Goal: Task Accomplishment & Management: Manage account settings

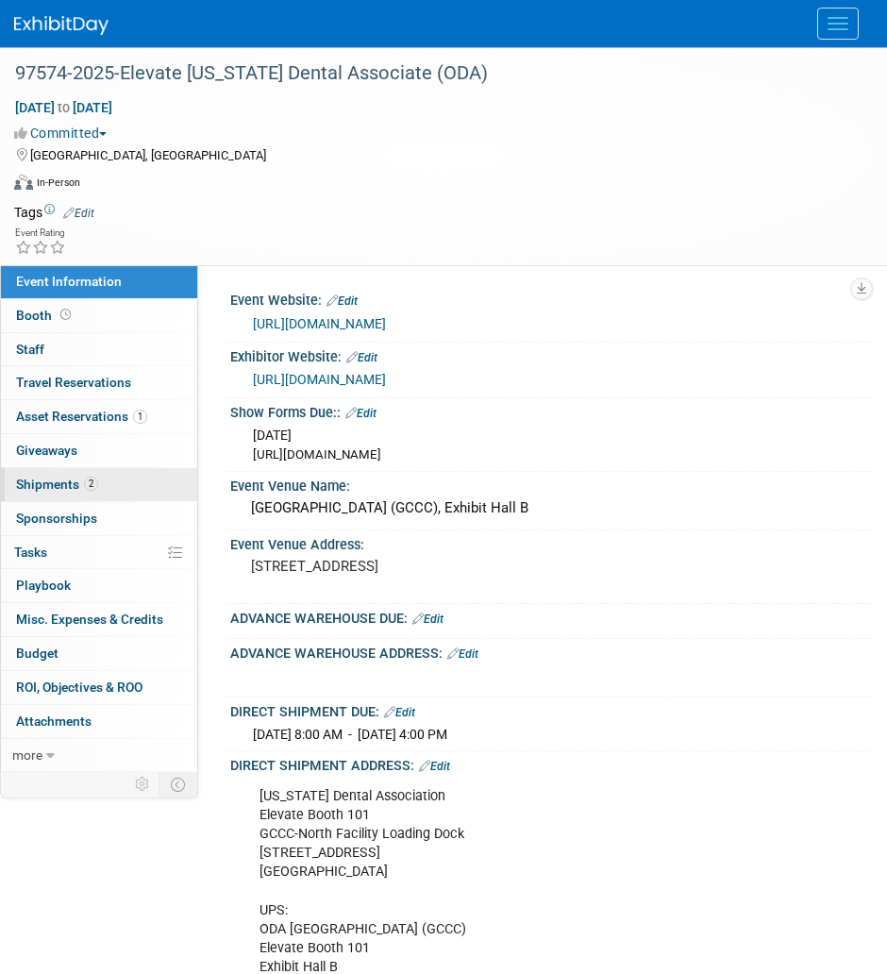
click at [123, 494] on link "2 Shipments 2" at bounding box center [99, 484] width 196 height 33
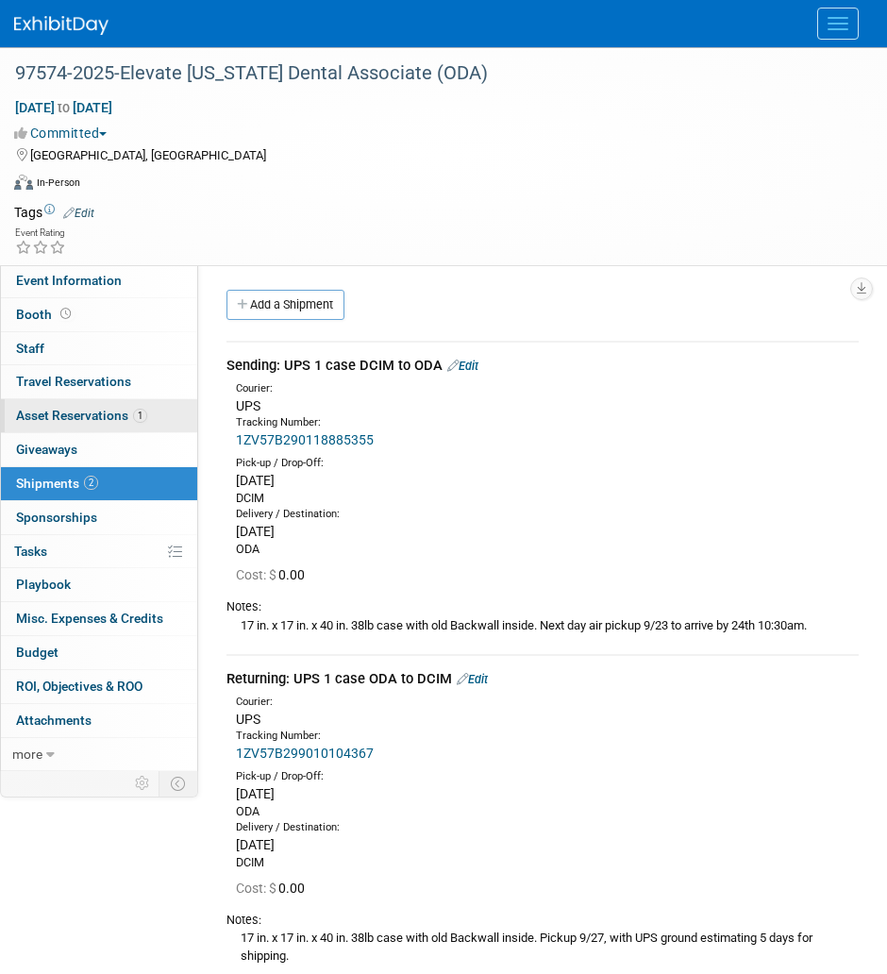
click at [144, 401] on link "1 Asset Reservations 1" at bounding box center [99, 415] width 196 height 33
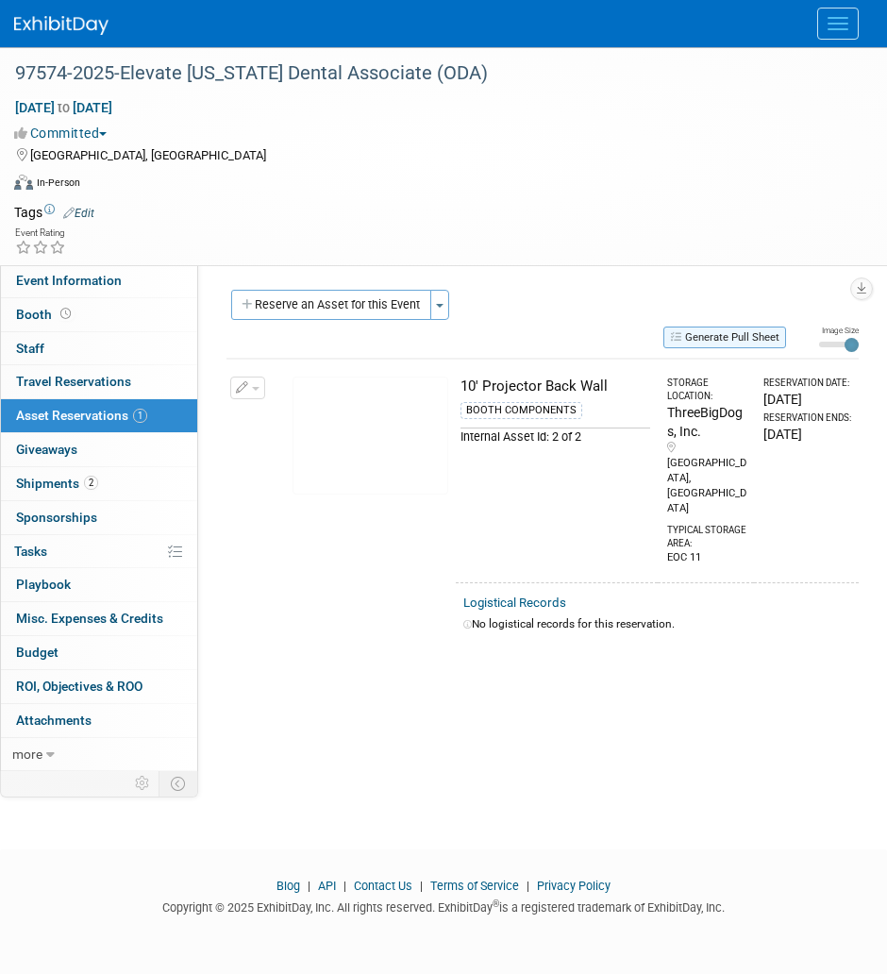
click at [739, 338] on button "Generate Pull Sheet" at bounding box center [724, 338] width 123 height 22
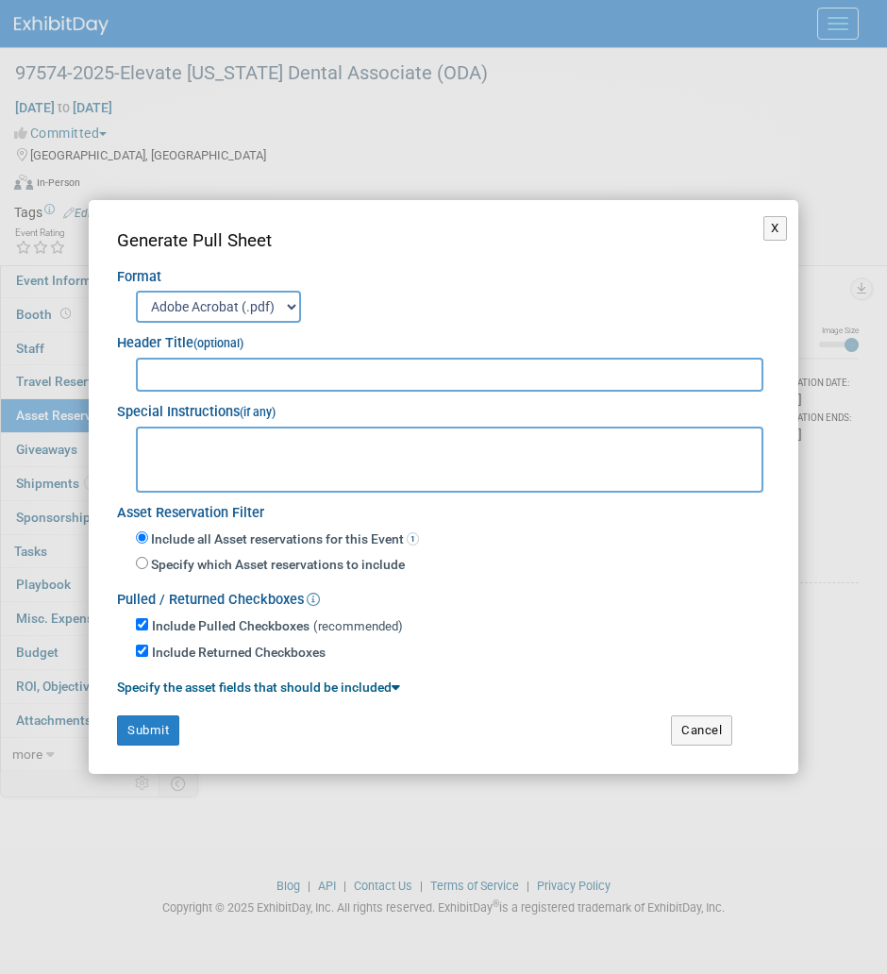
click at [259, 313] on select "Adobe Acrobat (.pdf) MS-Word (.docx)" at bounding box center [218, 307] width 165 height 32
click at [239, 465] on textarea at bounding box center [450, 460] width 628 height 66
click at [775, 229] on button "X" at bounding box center [775, 228] width 24 height 25
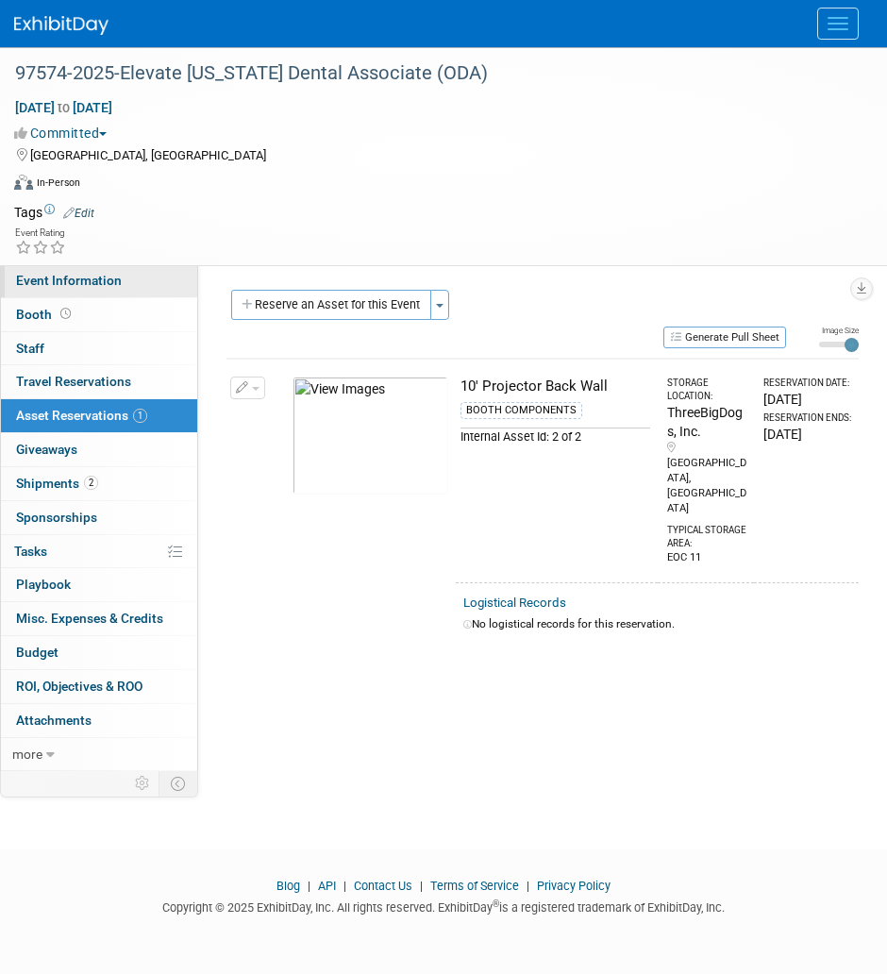
click at [75, 277] on span "Event Information" at bounding box center [69, 280] width 106 height 15
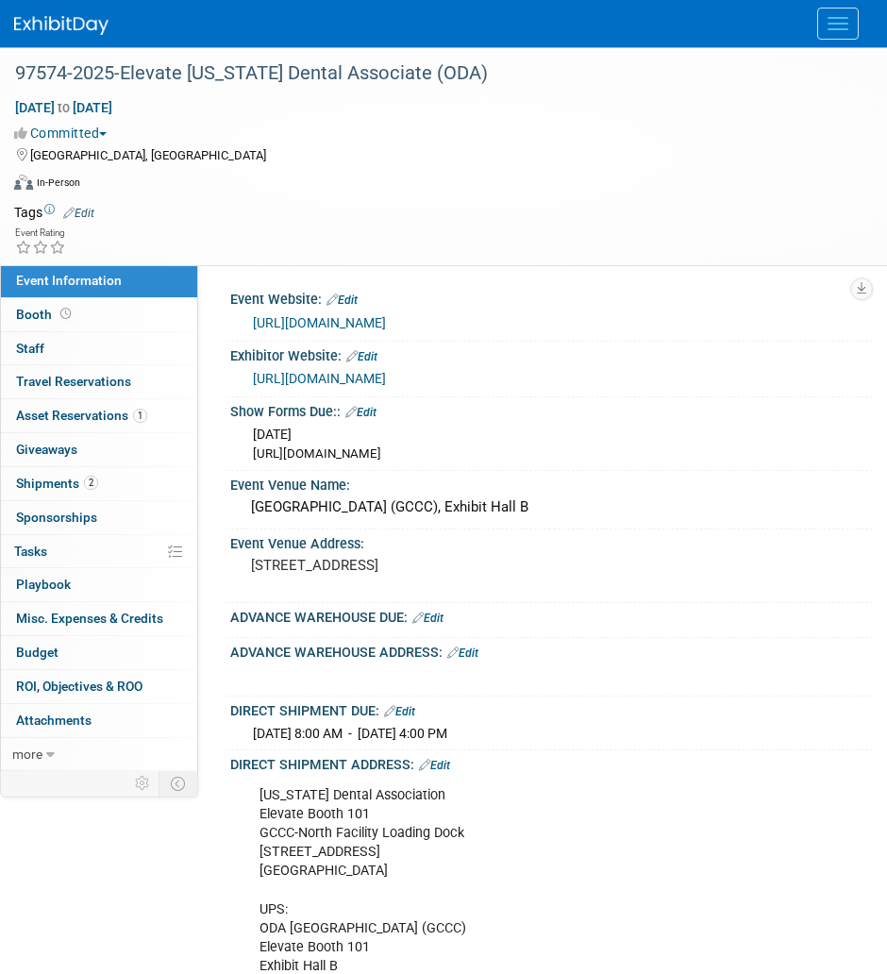
drag, startPoint x: 261, startPoint y: 796, endPoint x: 436, endPoint y: 869, distance: 189.5
click at [436, 869] on div "Ohio Dental Association Elevate Booth 101 GCCC-North Facility Loading Dock 23 C…" at bounding box center [542, 900] width 592 height 246
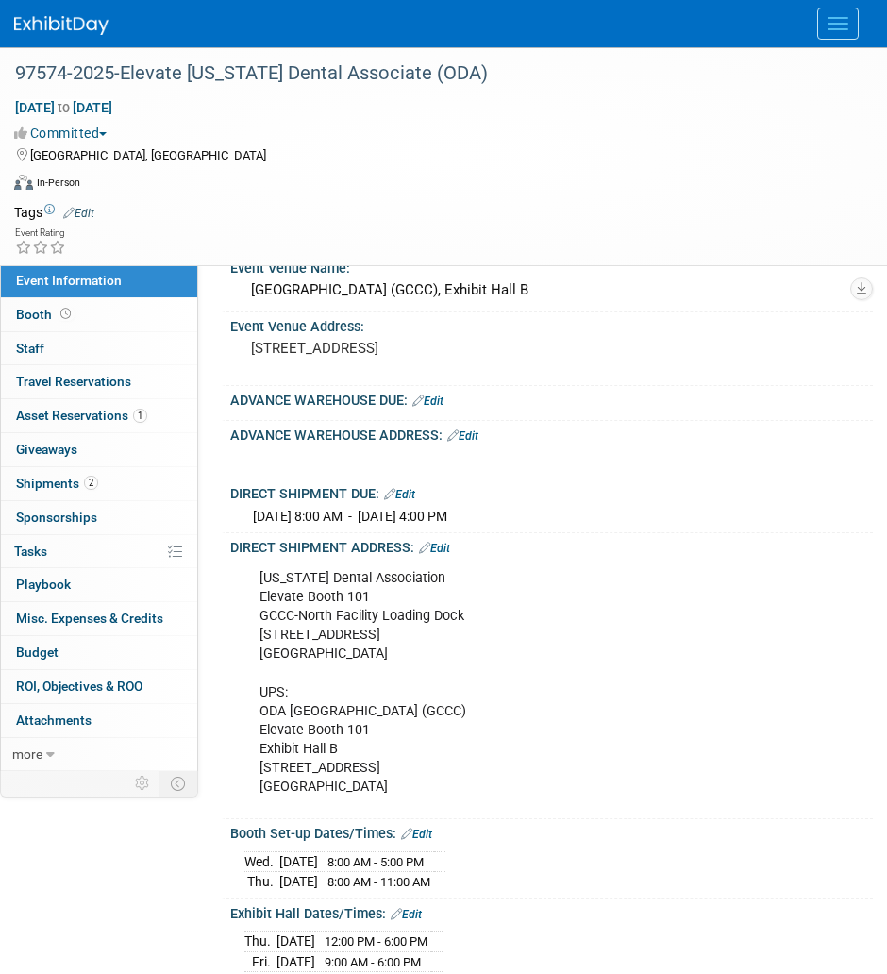
scroll to position [293, 0]
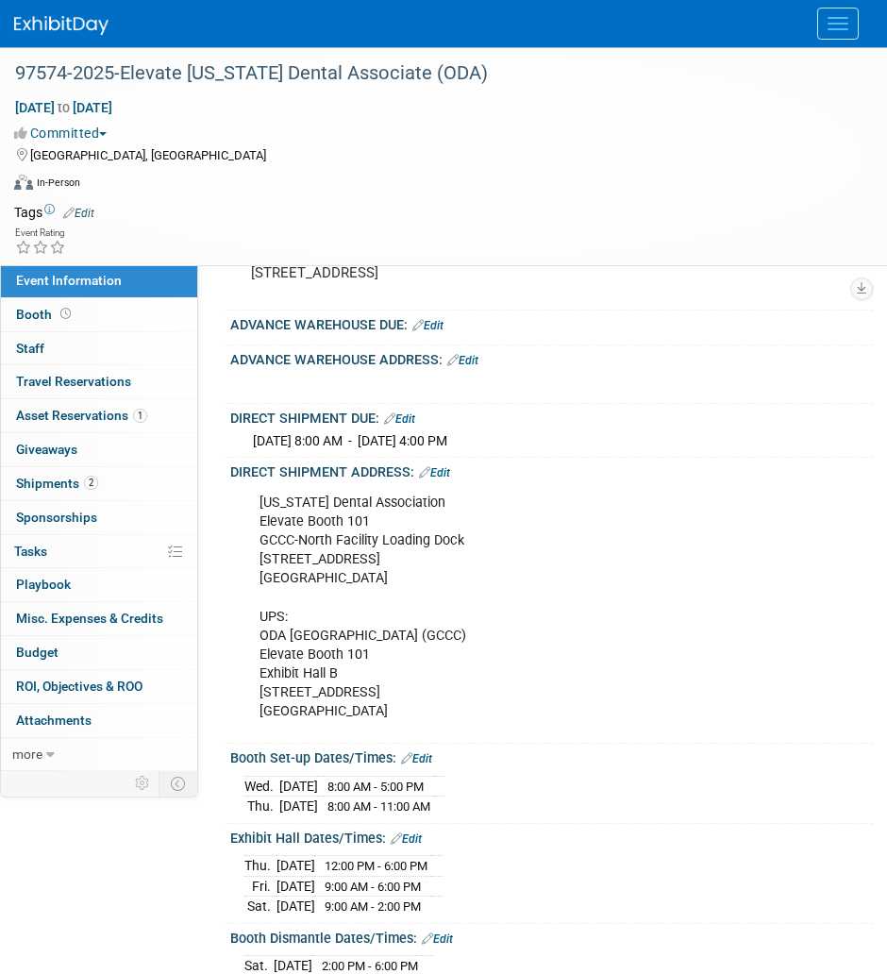
drag, startPoint x: 260, startPoint y: 633, endPoint x: 434, endPoint y: 708, distance: 189.8
click at [434, 708] on div "Ohio Dental Association Elevate Booth 101 GCCC-North Facility Loading Dock 23 C…" at bounding box center [542, 607] width 592 height 246
copy div "ODA Greater Columbus Convention Center (GCCC) Elevate Booth 101 Exhibit Hall B …"
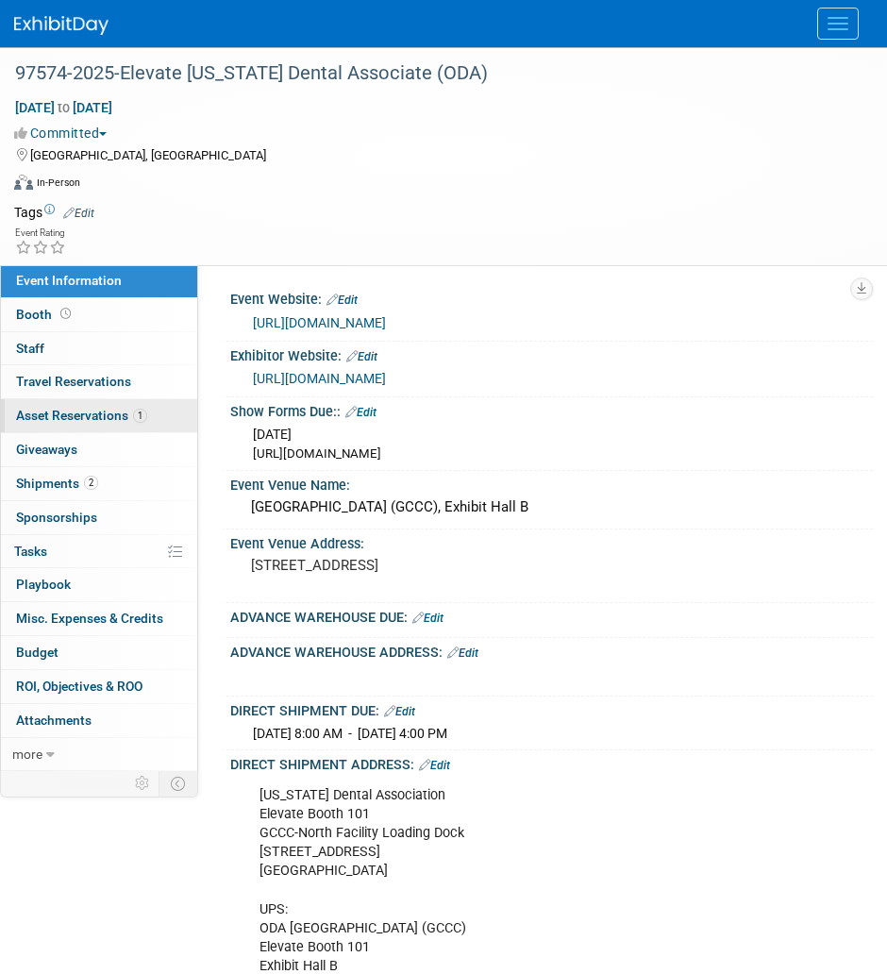
click at [117, 415] on span "Asset Reservations 1" at bounding box center [81, 415] width 131 height 15
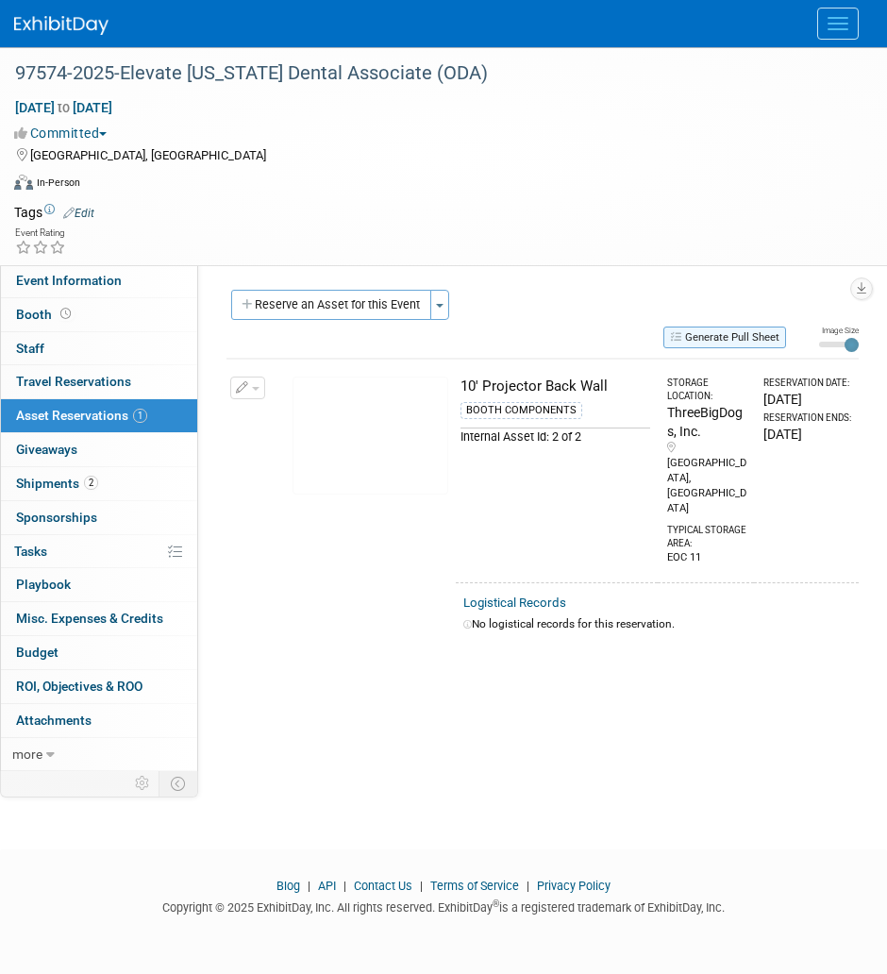
click at [684, 329] on button "Generate Pull Sheet" at bounding box center [724, 338] width 123 height 22
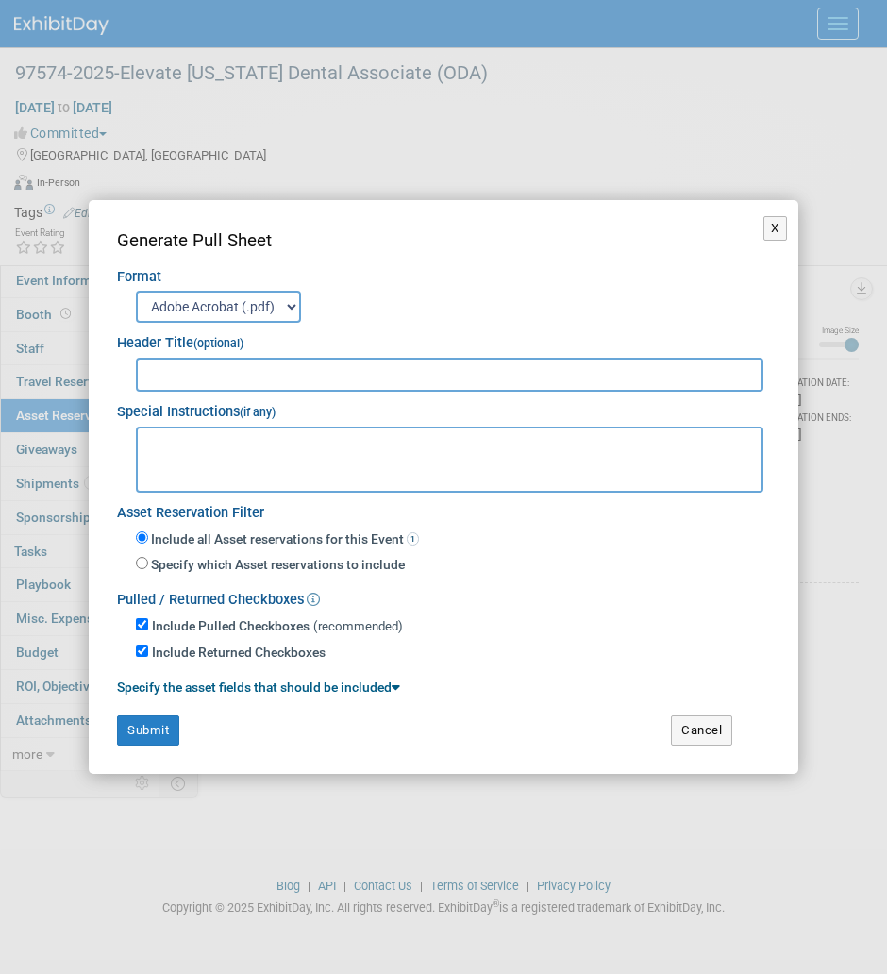
click at [478, 466] on textarea at bounding box center [450, 460] width 628 height 66
paste textarea "ODA Greater Columbus Convention Center (GCCC) Elevate Booth 101 Exhibit Hall B …"
type textarea "ODA Greater Columbus Convention Center (GCCC) Elevate Booth 101 Exhibit Hall B …"
click at [429, 373] on input "text" at bounding box center [450, 375] width 628 height 34
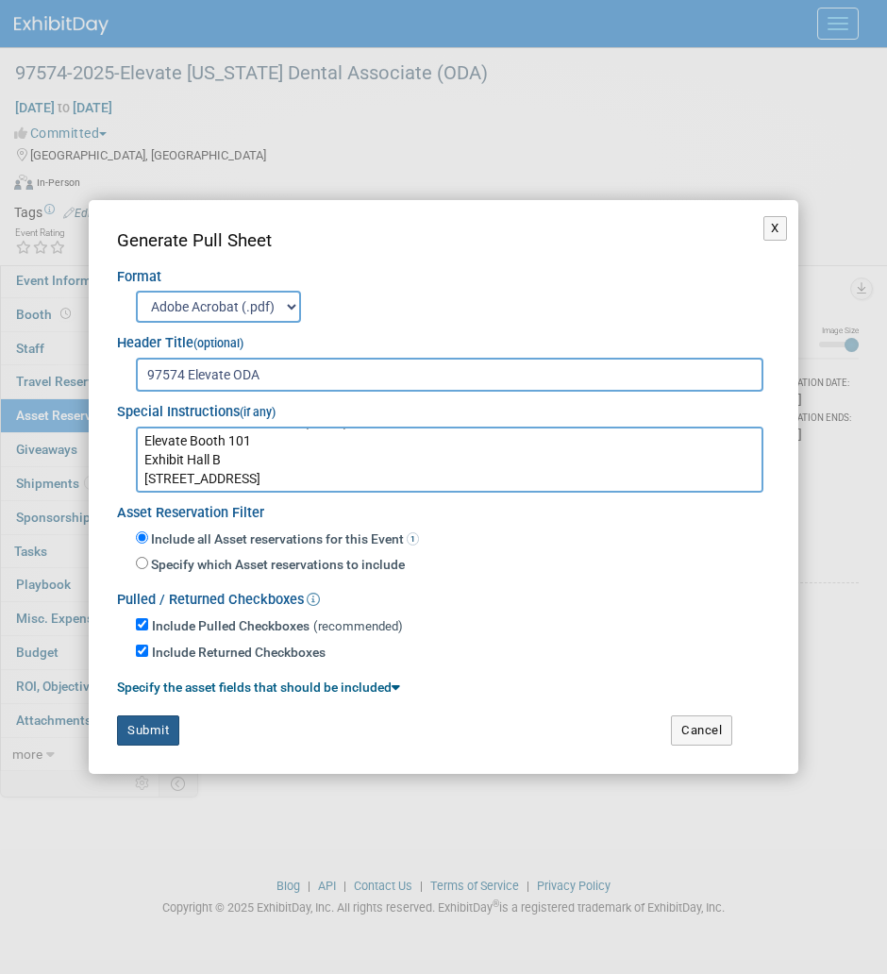
type input "97574 Elevate ODA"
click at [152, 744] on button "Submit" at bounding box center [148, 730] width 62 height 30
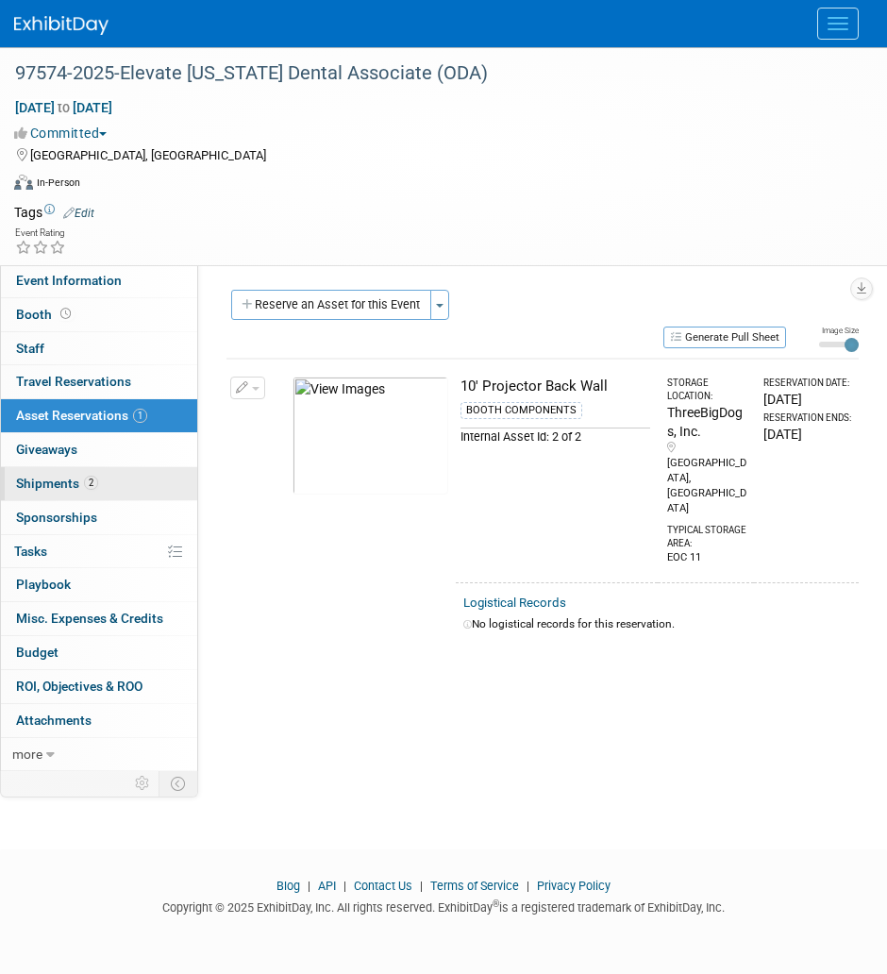
click at [137, 494] on link "2 Shipments 2" at bounding box center [99, 483] width 196 height 33
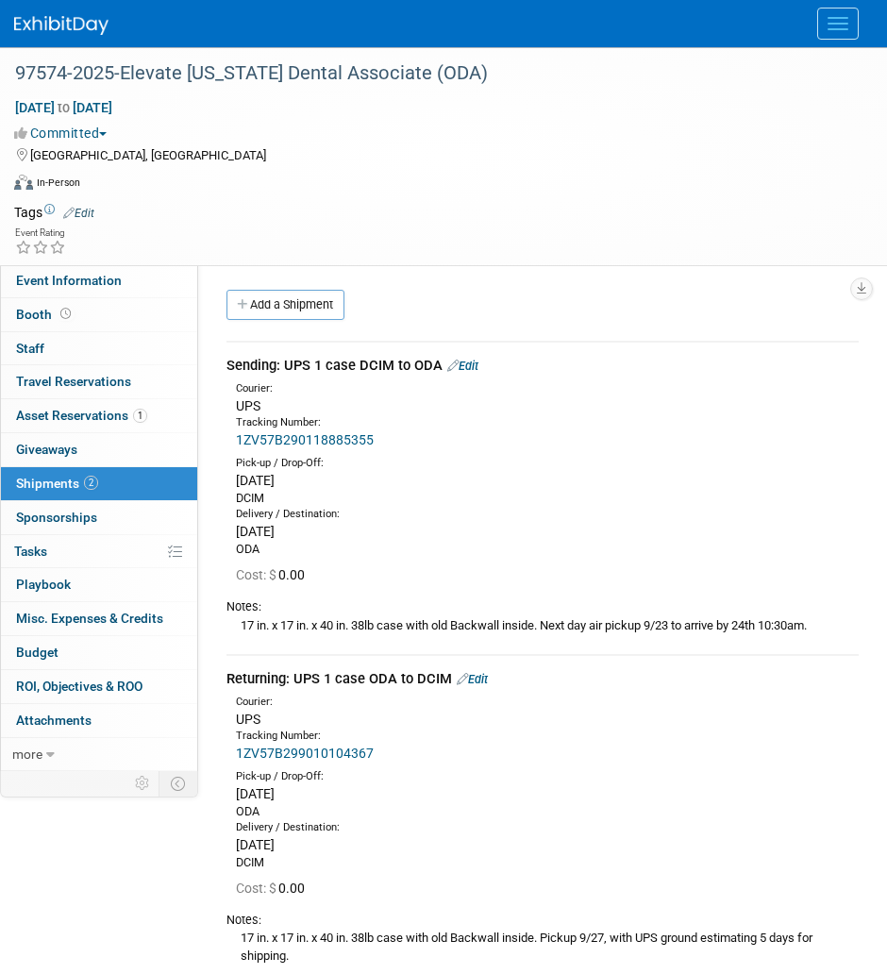
click at [834, 30] on button "Menu" at bounding box center [838, 24] width 42 height 32
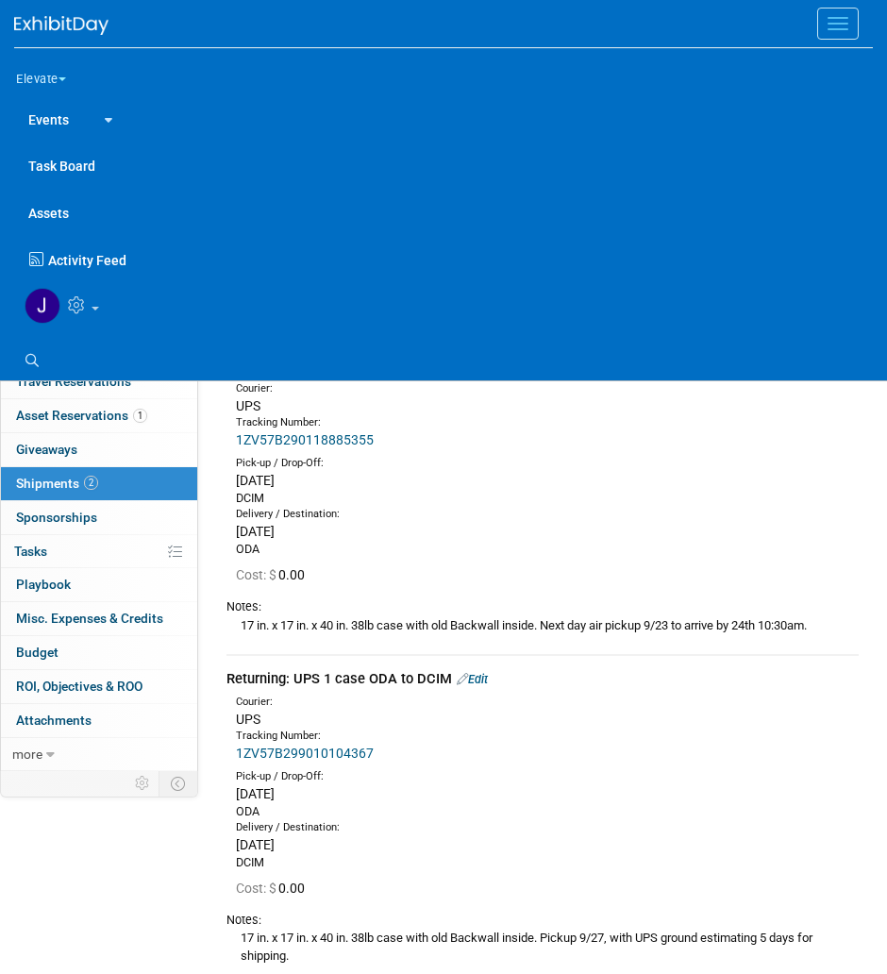
click at [58, 83] on button "Elevate" at bounding box center [51, 76] width 75 height 40
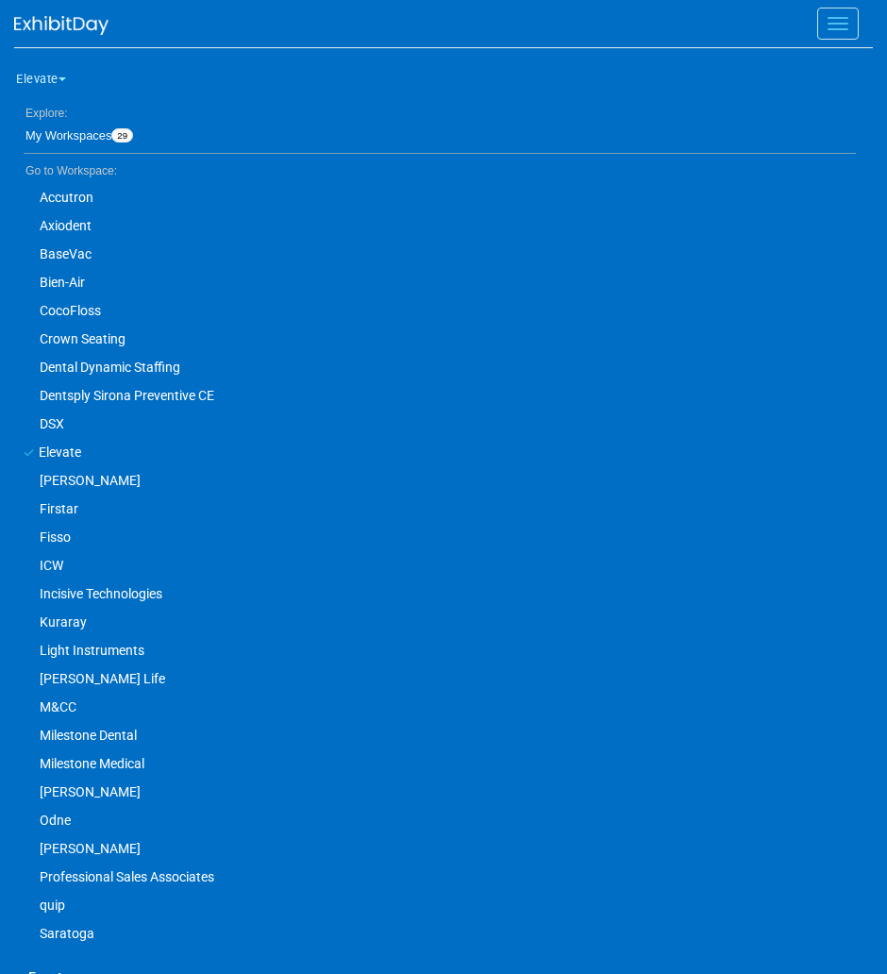
click at [846, 14] on button "Menu" at bounding box center [838, 24] width 42 height 32
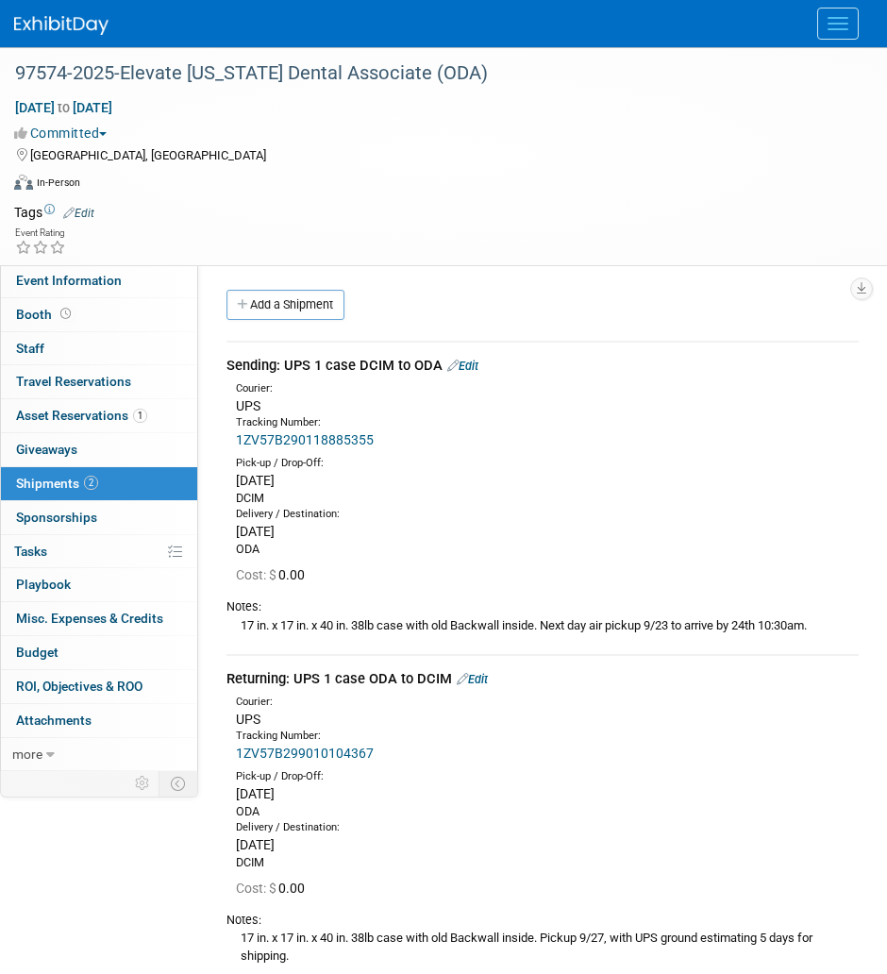
click at [834, 26] on button "Menu" at bounding box center [838, 24] width 42 height 32
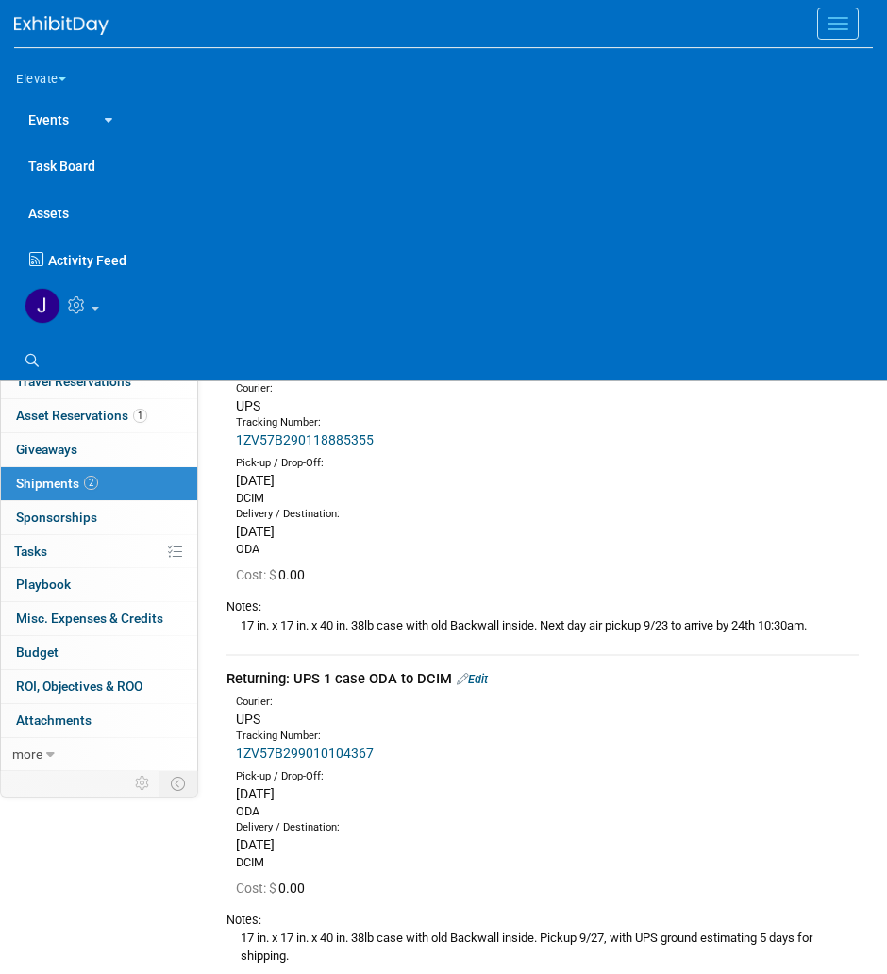
click at [60, 76] on button "Elevate" at bounding box center [51, 76] width 75 height 40
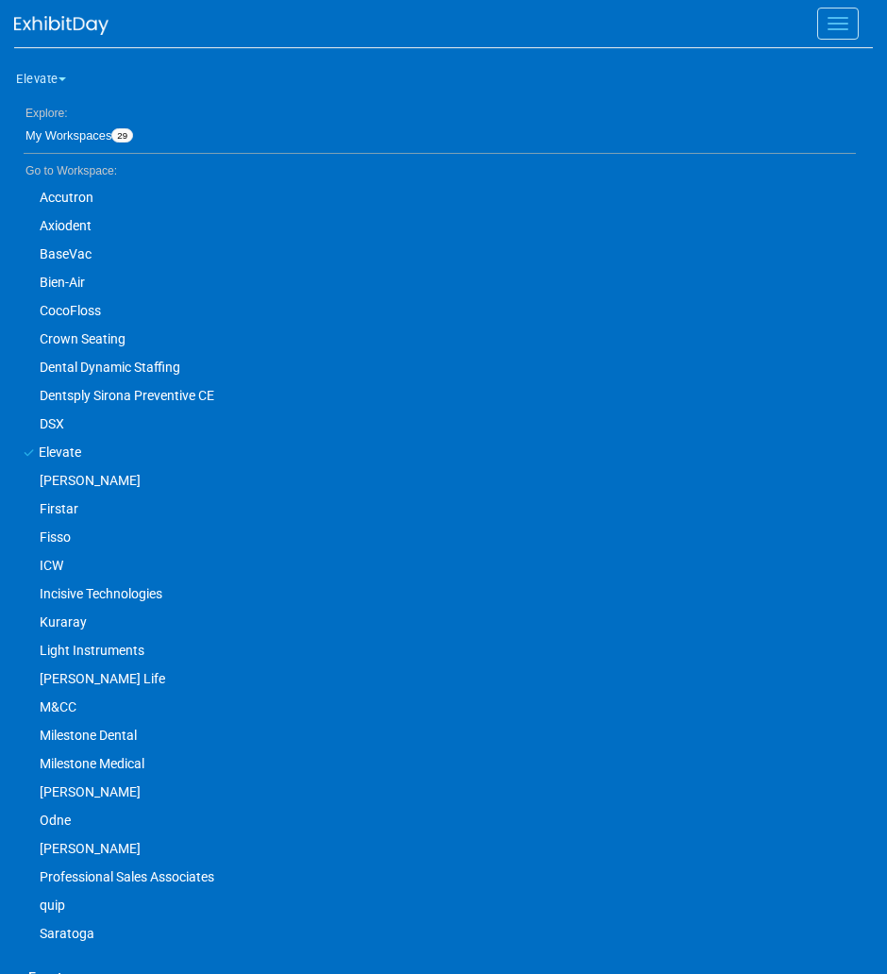
click at [84, 225] on link "Axiodent" at bounding box center [435, 225] width 842 height 28
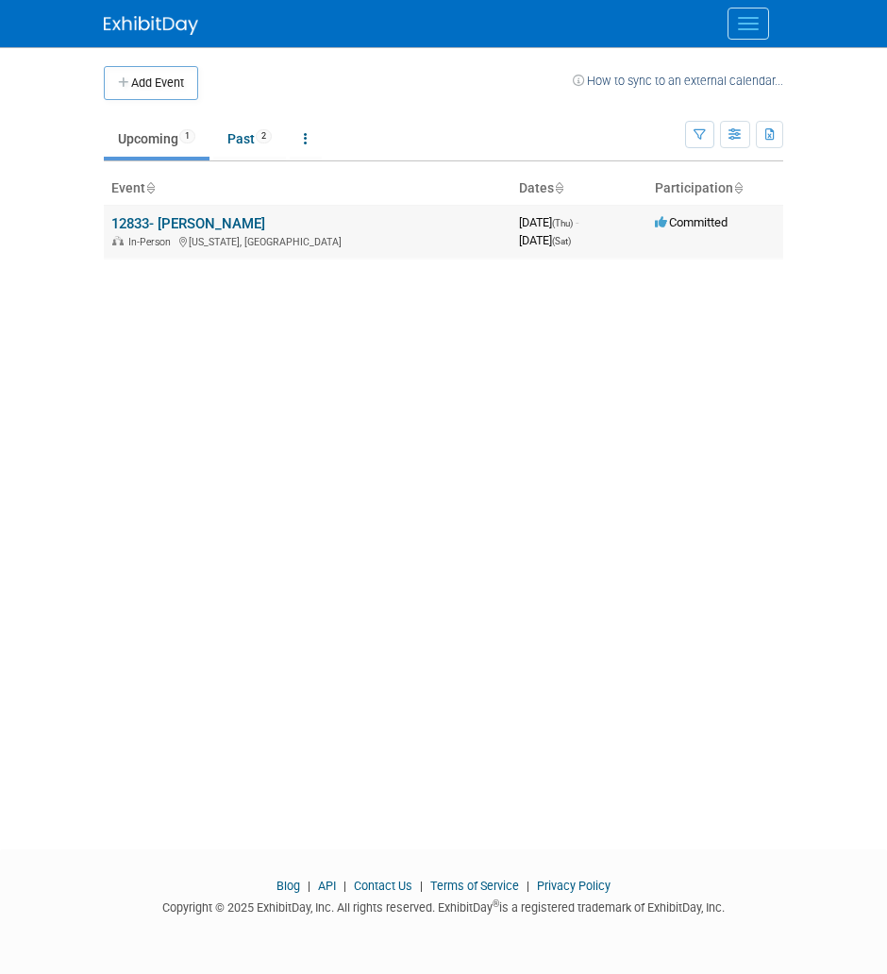
click at [177, 220] on link "12833- [PERSON_NAME]" at bounding box center [188, 223] width 154 height 17
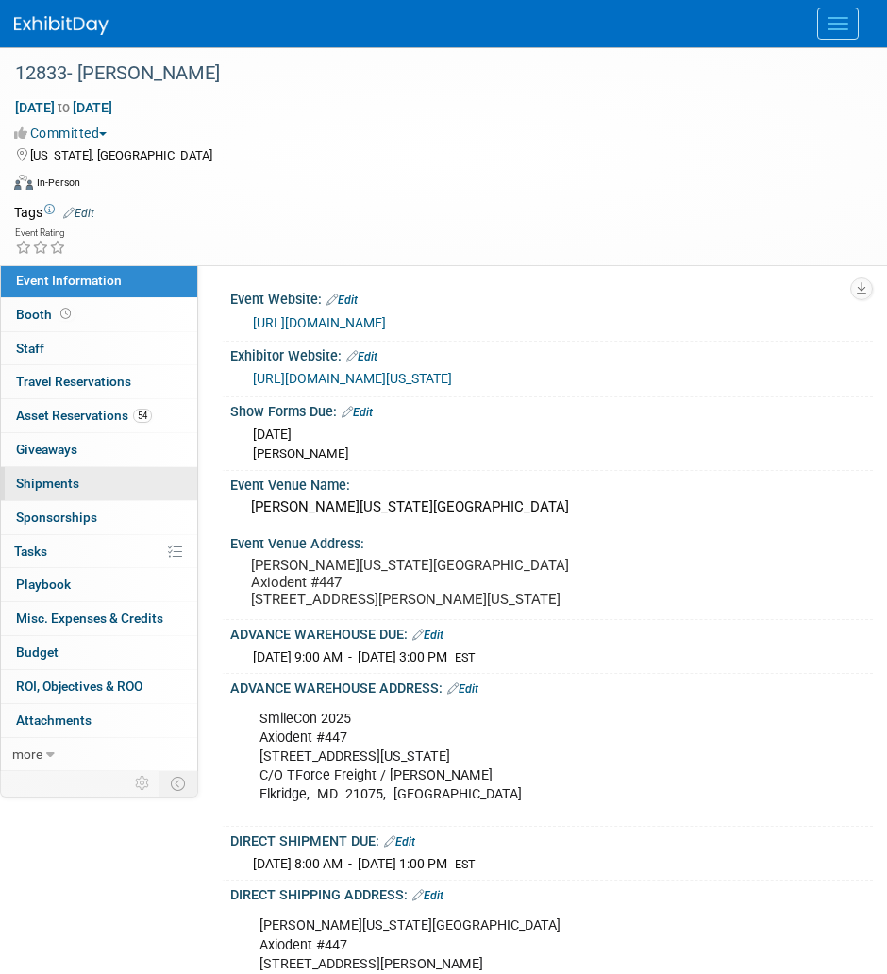
click at [129, 482] on link "0 Shipments 0" at bounding box center [99, 483] width 196 height 33
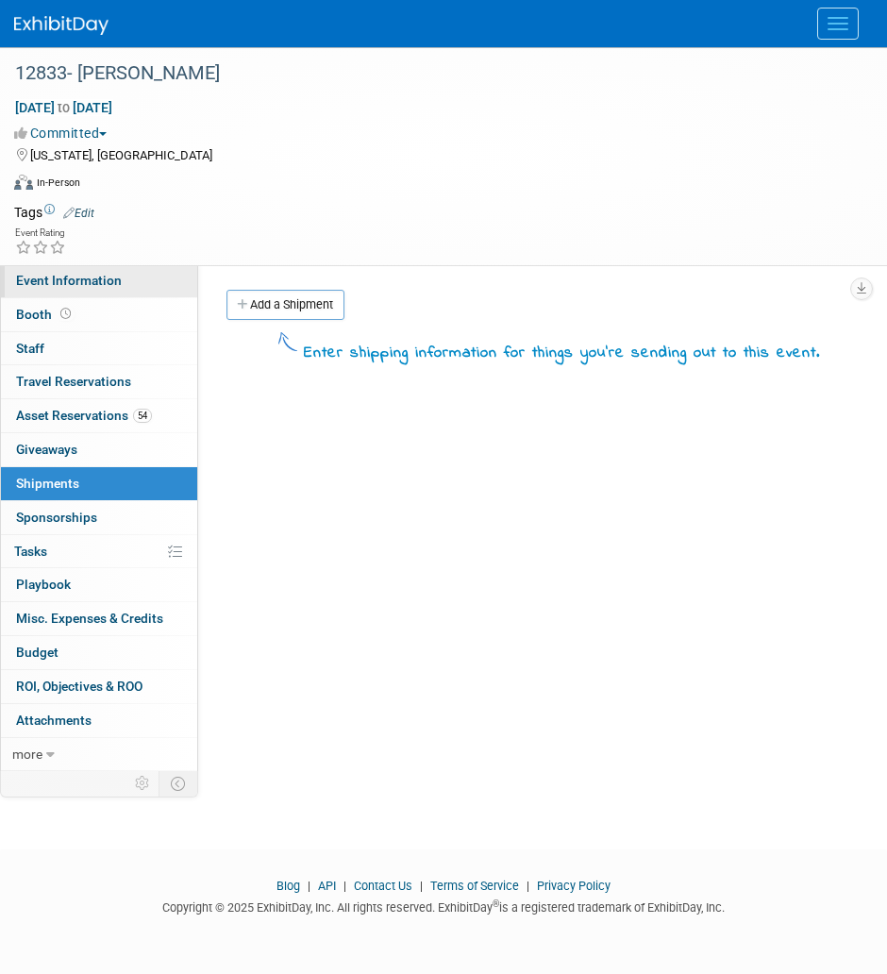
click at [140, 286] on link "Event Information" at bounding box center [99, 280] width 196 height 33
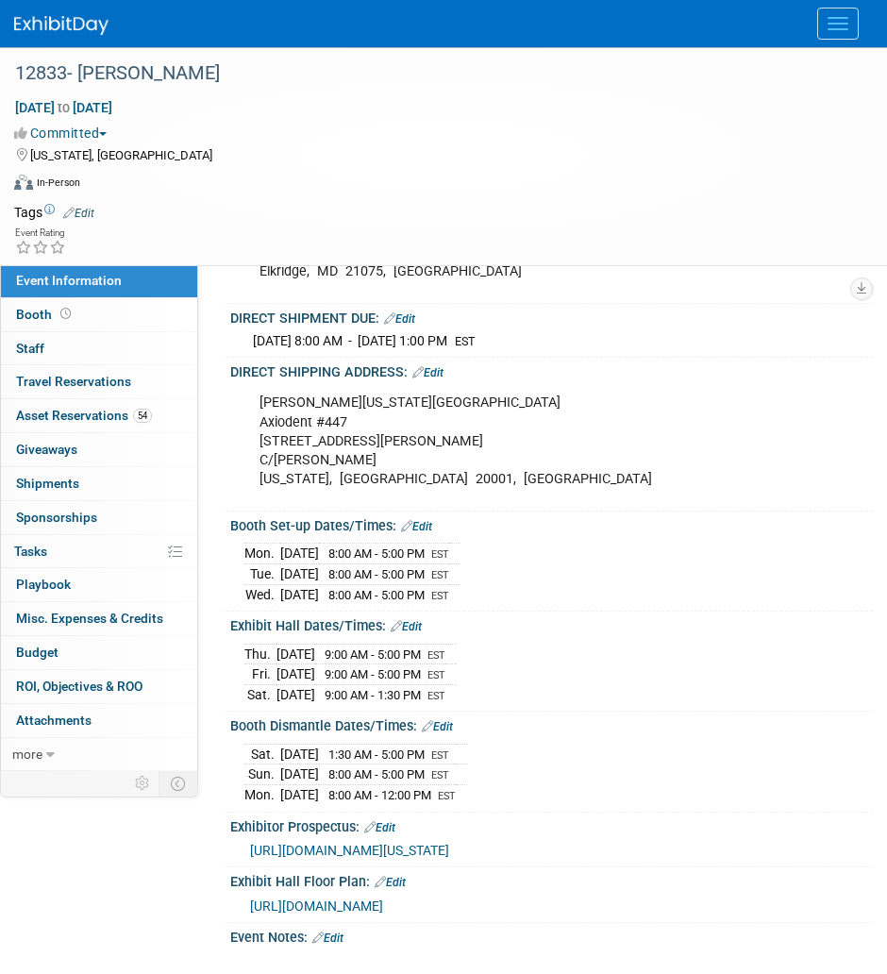
scroll to position [522, 0]
click at [243, 86] on div "12833- ADA SmileCon" at bounding box center [428, 74] width 841 height 34
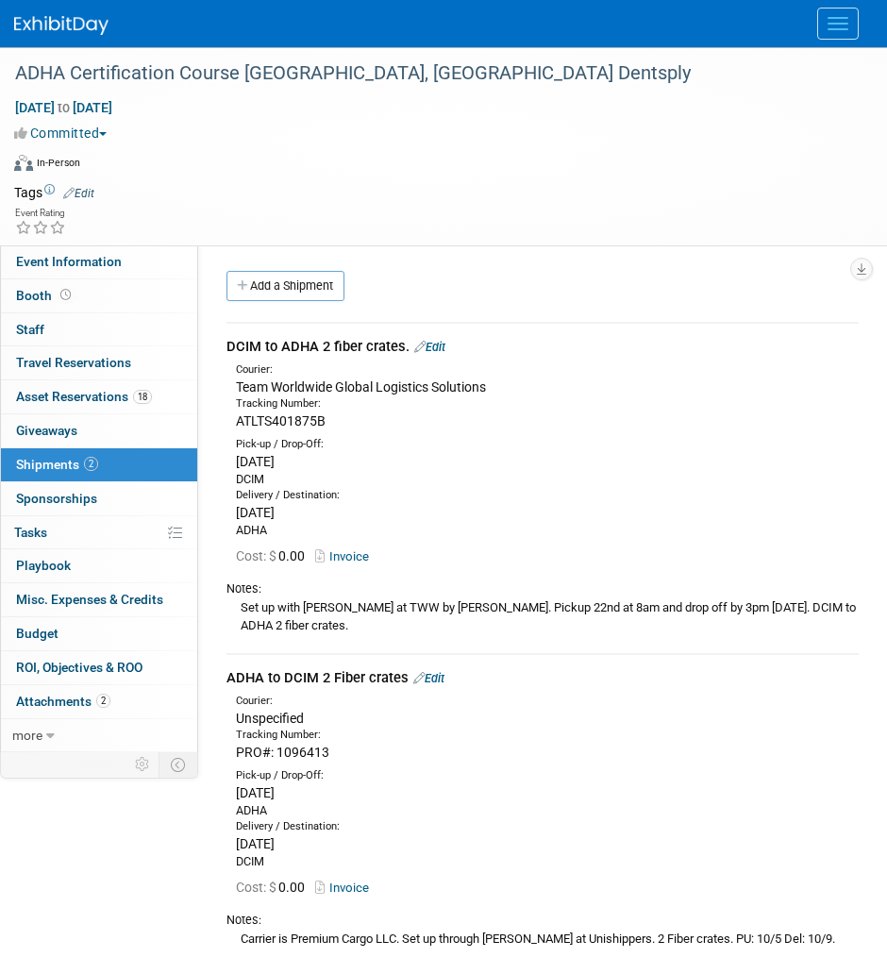
click at [834, 24] on span "Menu" at bounding box center [838, 24] width 21 height 2
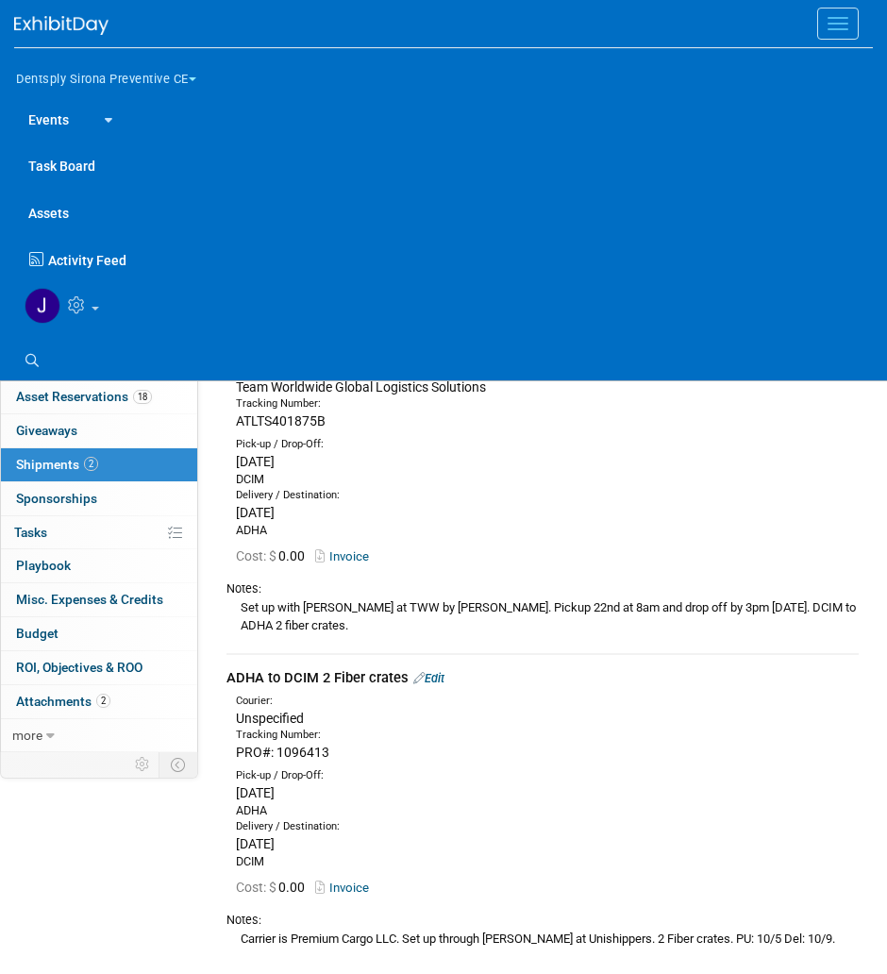
click at [98, 71] on button "Dentsply Sirona Preventive CE" at bounding box center [117, 76] width 206 height 40
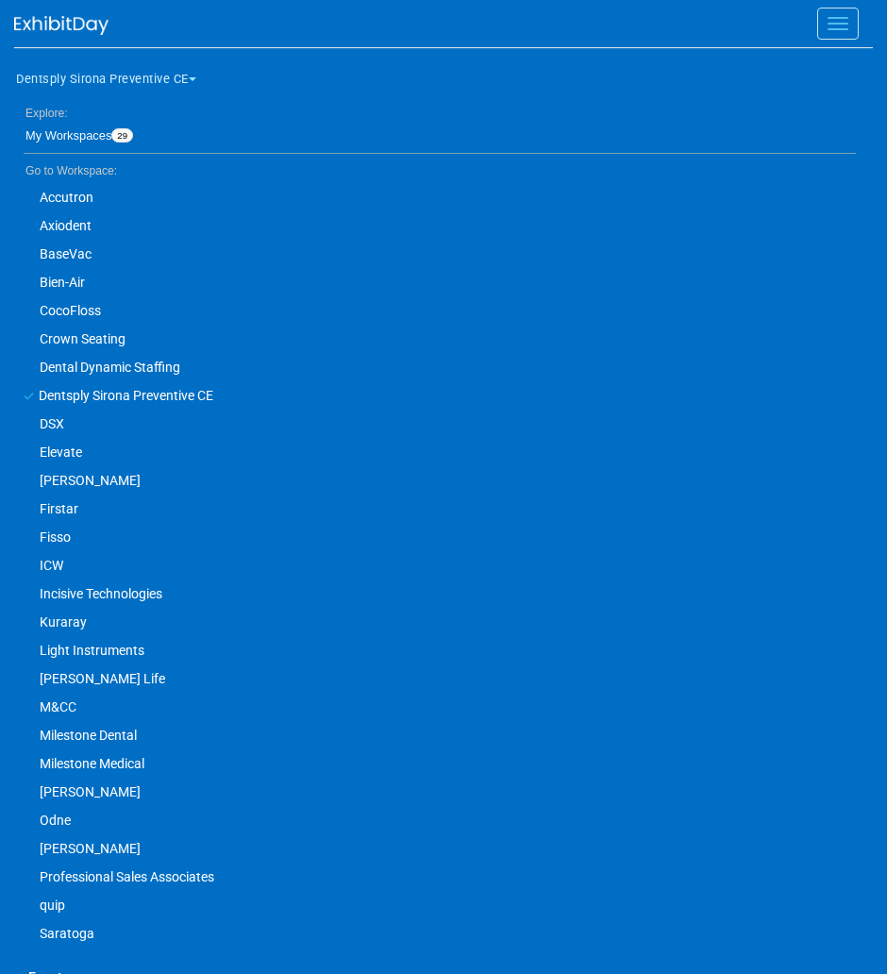
click at [51, 428] on link "DSX" at bounding box center [435, 424] width 842 height 28
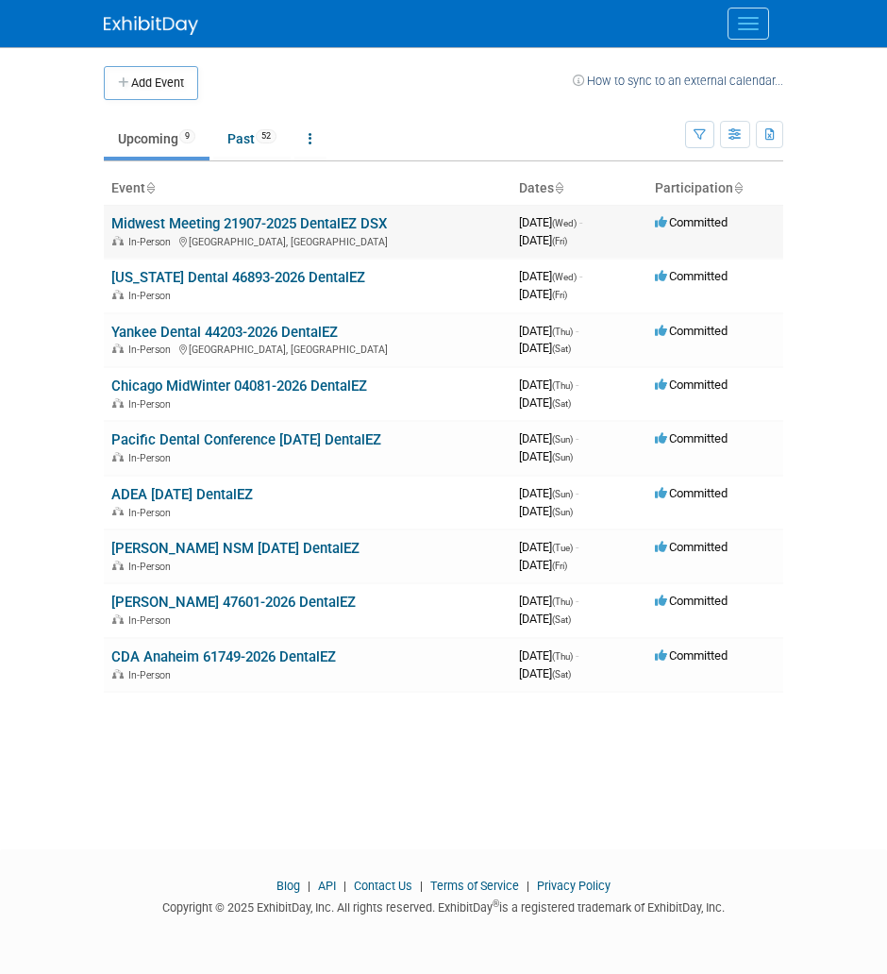
click at [256, 225] on link "Midwest Meeting 21907-2025 DentalEZ DSX" at bounding box center [249, 223] width 276 height 17
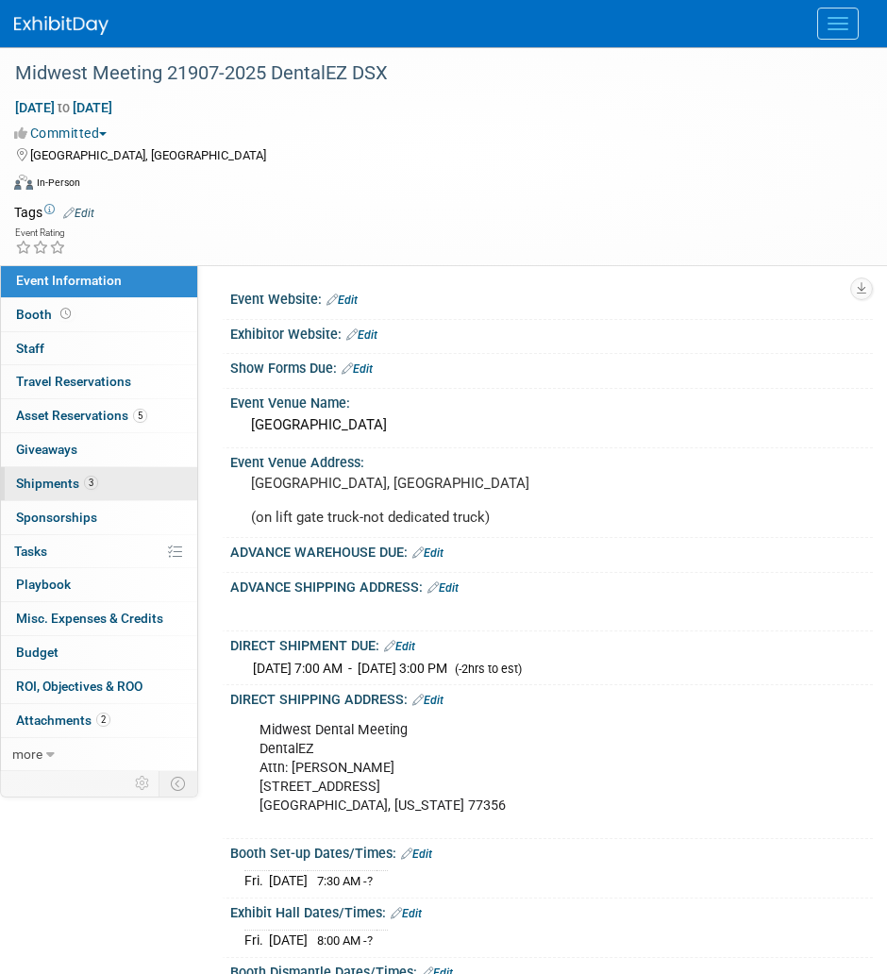
click at [128, 481] on link "3 Shipments 3" at bounding box center [99, 483] width 196 height 33
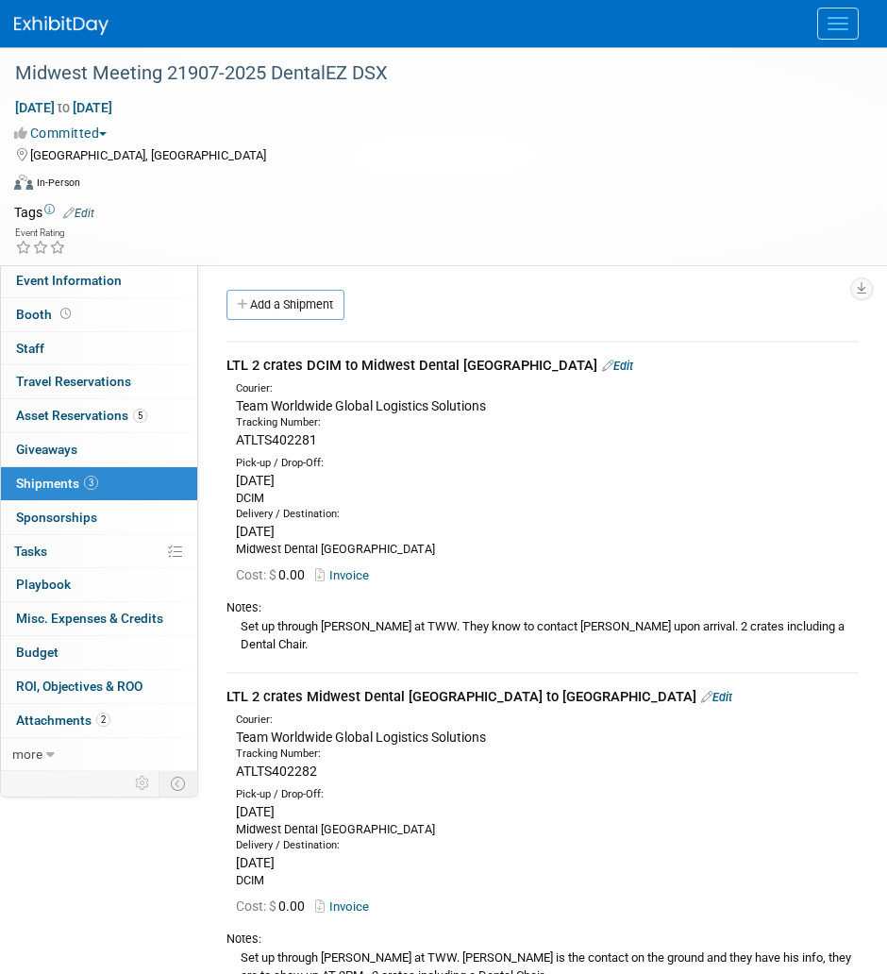
click at [610, 367] on link "Edit" at bounding box center [617, 366] width 31 height 14
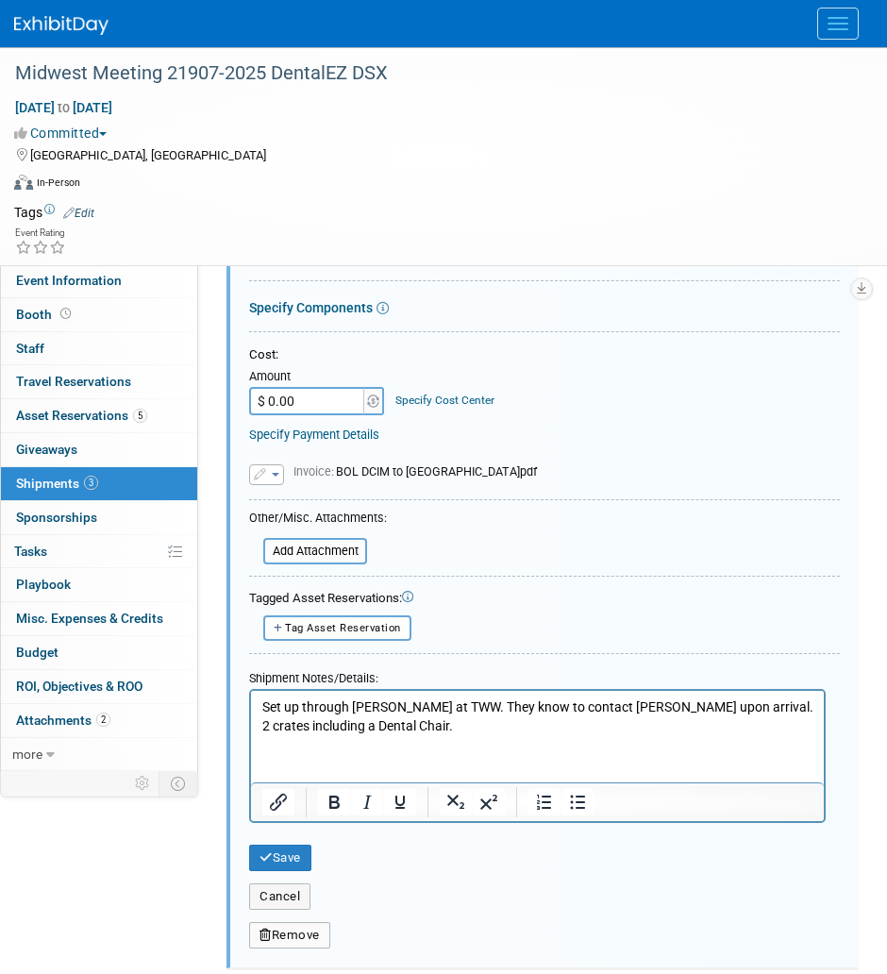
scroll to position [467, 0]
click at [294, 900] on button "Cancel" at bounding box center [279, 897] width 61 height 26
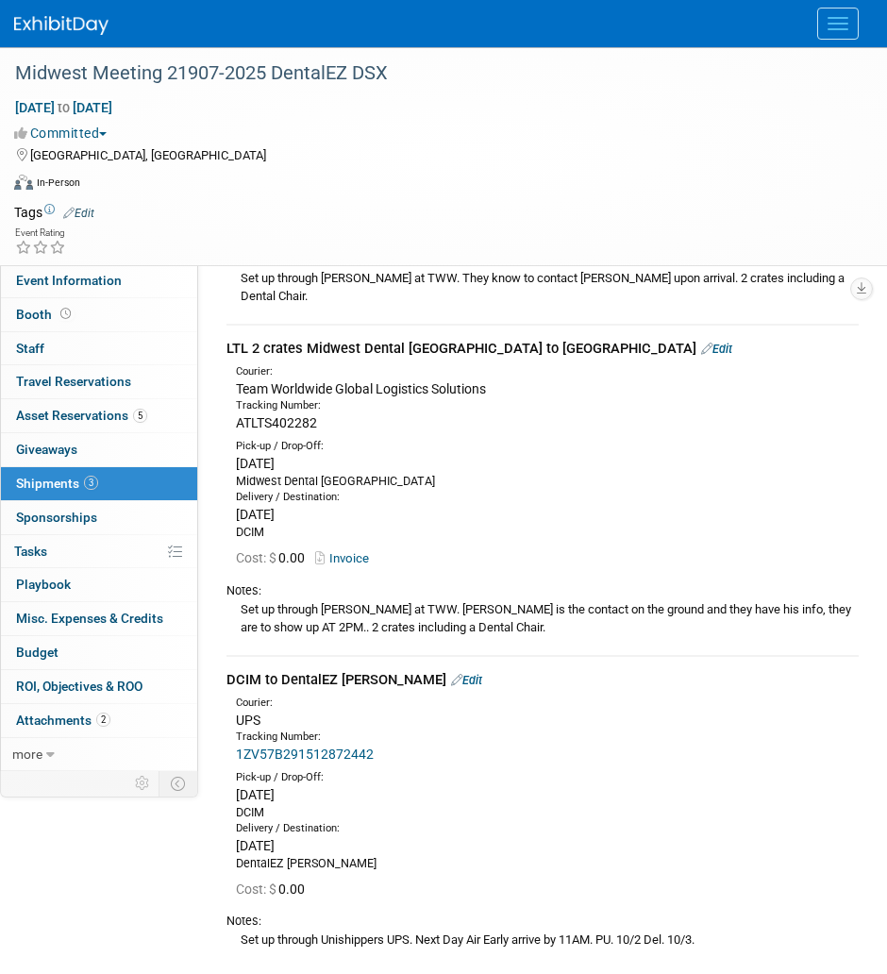
scroll to position [0, 0]
